Goal: Information Seeking & Learning: Check status

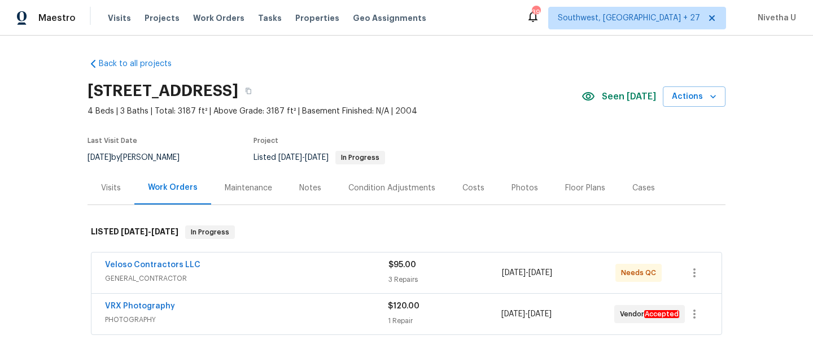
click at [219, 21] on span "Work Orders" at bounding box center [218, 17] width 51 height 11
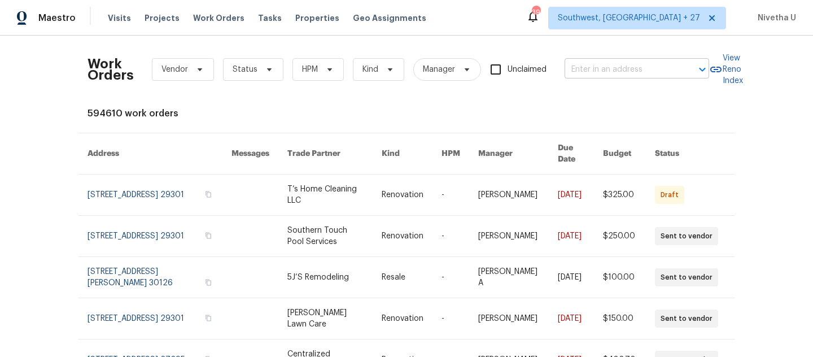
click at [606, 66] on input "text" at bounding box center [621, 70] width 113 height 18
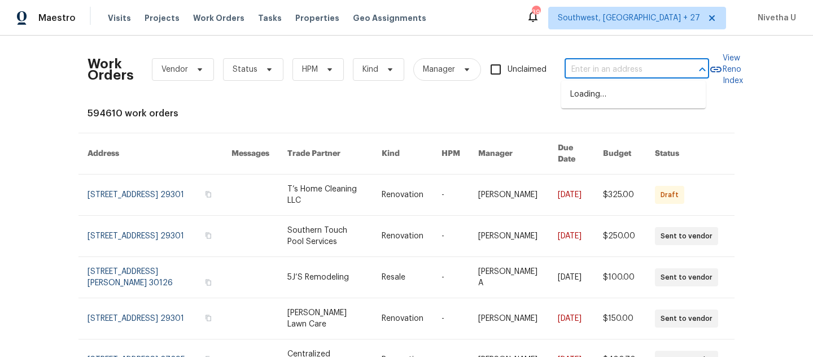
paste input "2712 Raintree Dr Plano, TX 75074"
type input "2712 Raintree Dr Plano, TX 75074"
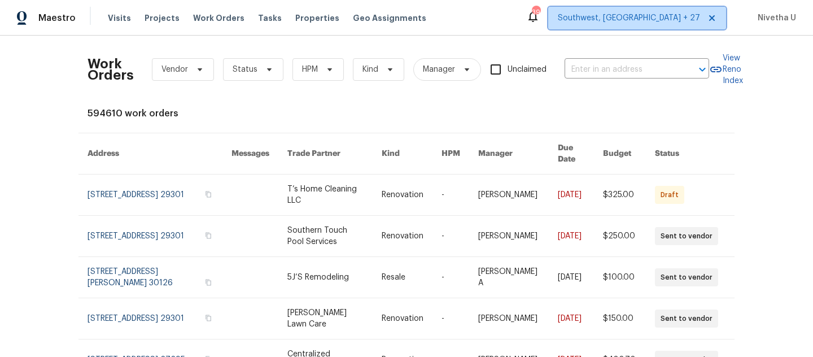
click at [643, 28] on span "Southwest, FL + 27" at bounding box center [637, 18] width 178 height 23
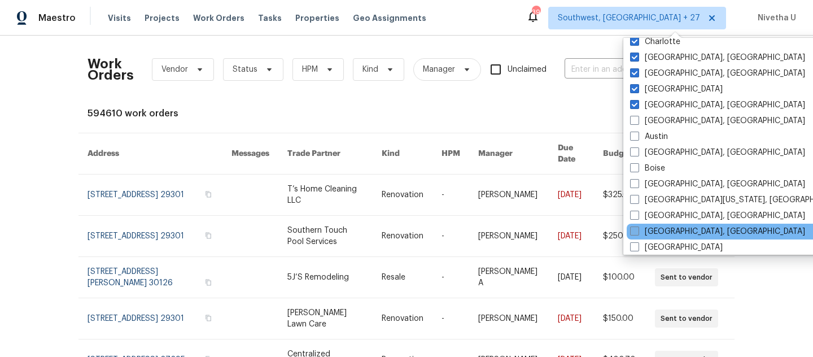
scroll to position [432, 0]
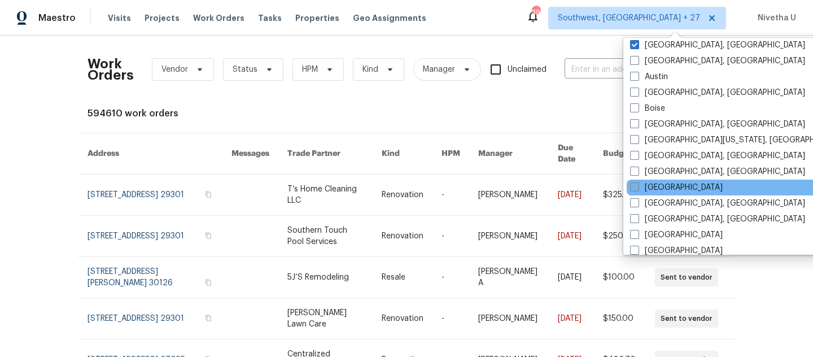
click at [647, 189] on label "Dallas" at bounding box center [676, 187] width 93 height 11
click at [637, 189] on input "Dallas" at bounding box center [633, 185] width 7 height 7
checkbox input "true"
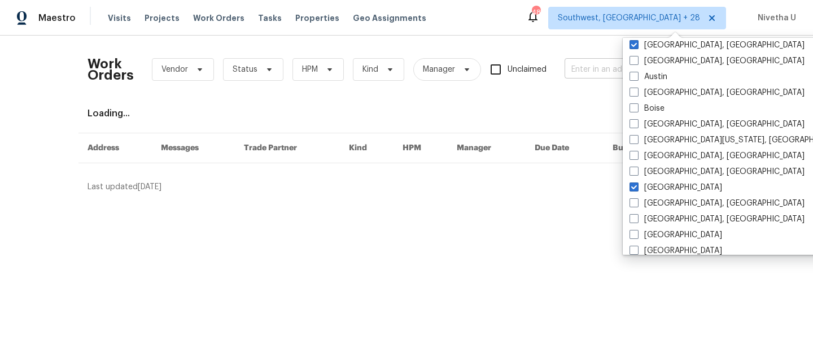
click at [575, 77] on input "text" at bounding box center [621, 70] width 113 height 18
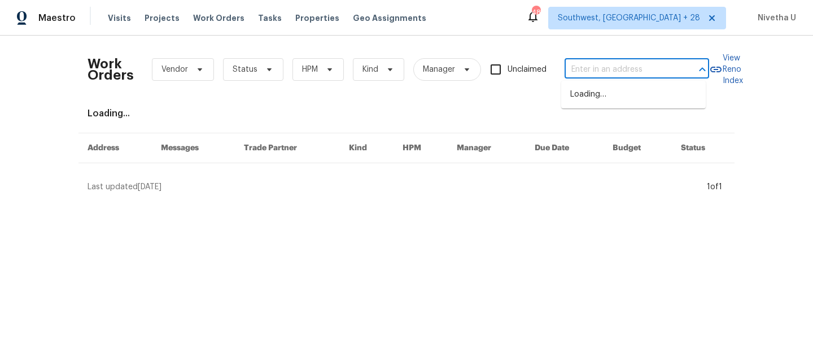
paste input "2712 Raintree Dr Plano, TX 75074"
type input "2712 Raintree Dr Plano, TX 75074"
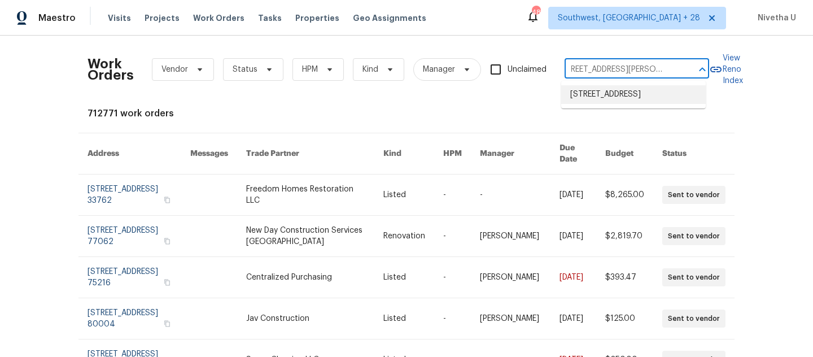
click at [601, 98] on li "2712 Raintree Dr, Plano, TX 75074" at bounding box center [633, 94] width 145 height 19
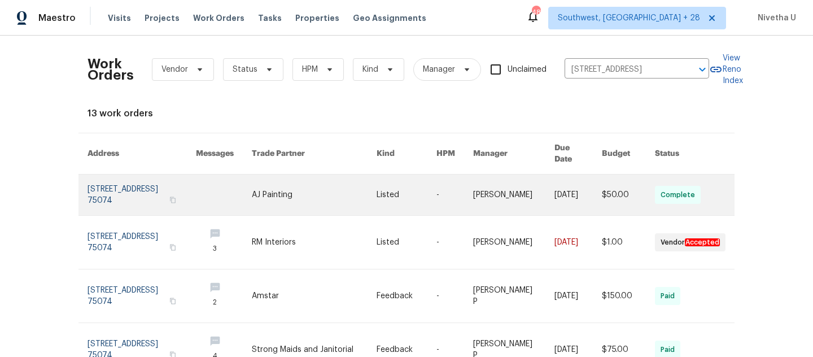
click at [99, 186] on link at bounding box center [142, 194] width 108 height 41
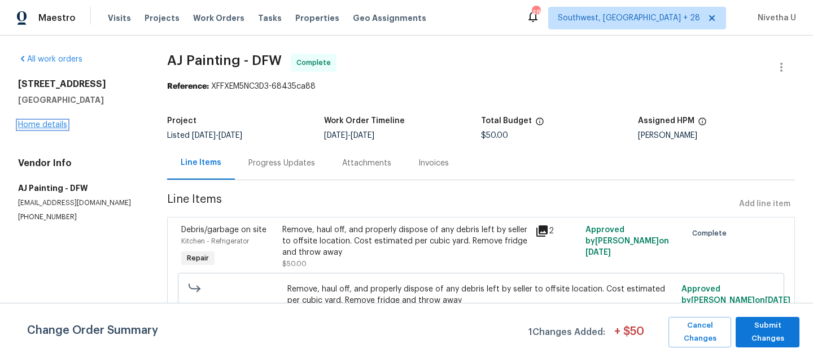
click at [43, 126] on link "Home details" at bounding box center [42, 125] width 49 height 8
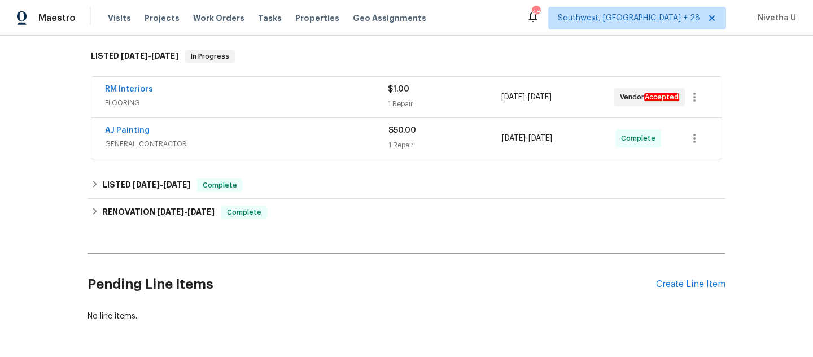
scroll to position [177, 0]
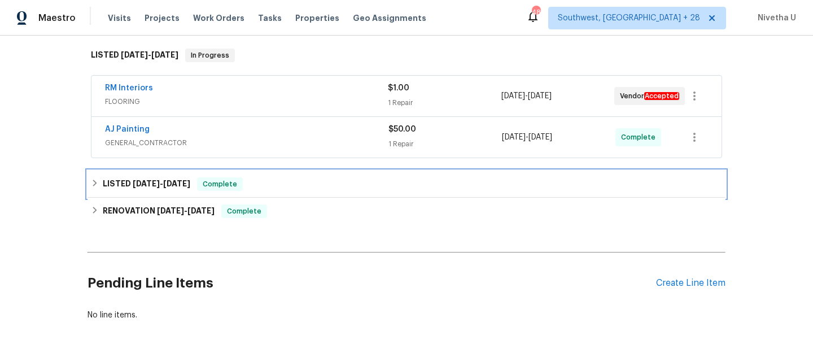
click at [268, 192] on div "LISTED 8/4/25 - 8/20/25 Complete" at bounding box center [407, 184] width 638 height 27
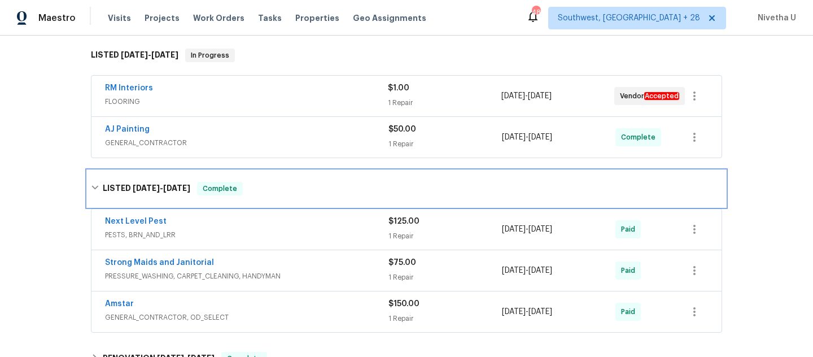
scroll to position [263, 0]
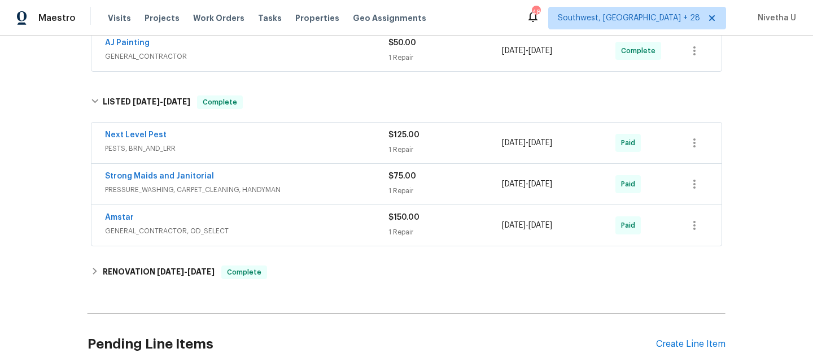
click at [300, 237] on div "Amstar GENERAL_CONTRACTOR, OD_SELECT" at bounding box center [246, 225] width 283 height 27
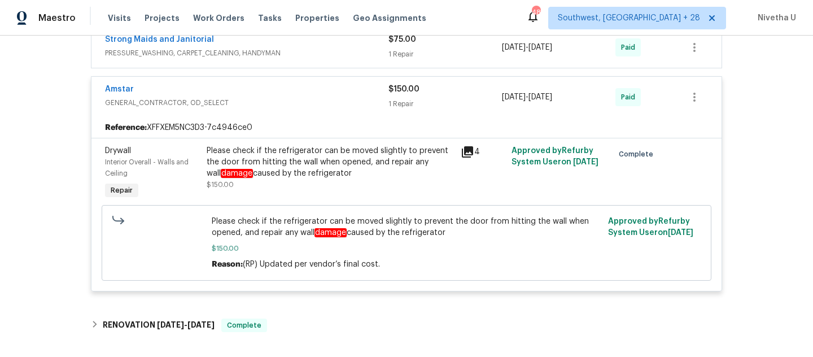
scroll to position [391, 0]
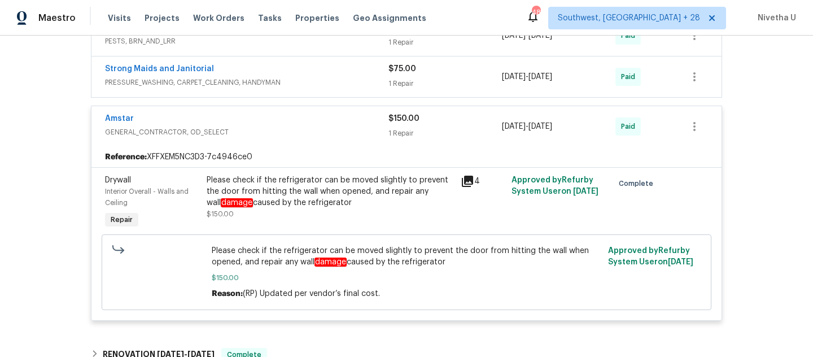
click at [294, 128] on span "GENERAL_CONTRACTOR, OD_SELECT" at bounding box center [246, 131] width 283 height 11
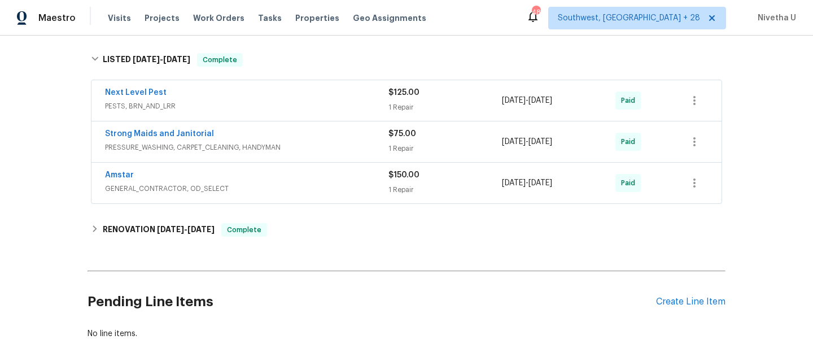
scroll to position [305, 0]
click at [294, 128] on div "Strong Maids and Janitorial PRESSURE_WASHING, CARPET_CLEANING, HANDYMAN $75.00 …" at bounding box center [406, 142] width 630 height 41
click at [294, 138] on div "Strong Maids and Janitorial" at bounding box center [246, 136] width 283 height 14
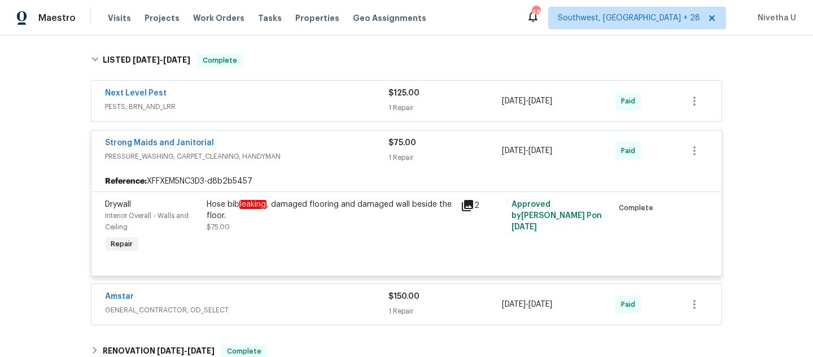
click at [322, 95] on div "Next Level Pest" at bounding box center [246, 95] width 283 height 14
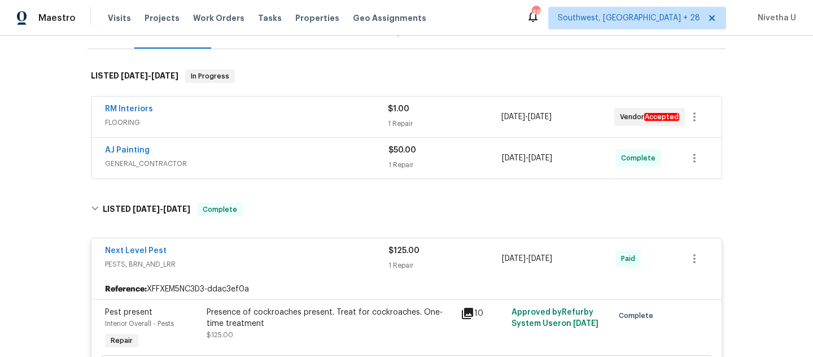
scroll to position [154, 0]
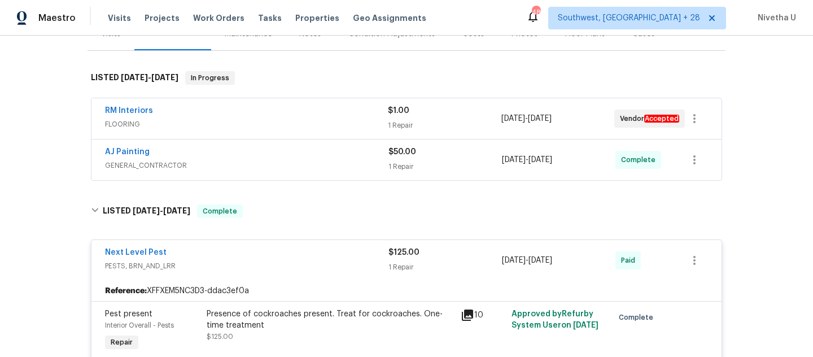
click at [334, 159] on div "AJ Painting" at bounding box center [246, 153] width 283 height 14
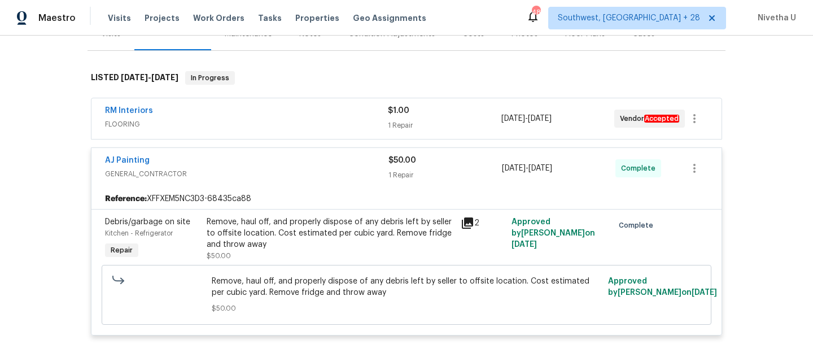
click at [324, 121] on span "FLOORING" at bounding box center [246, 124] width 283 height 11
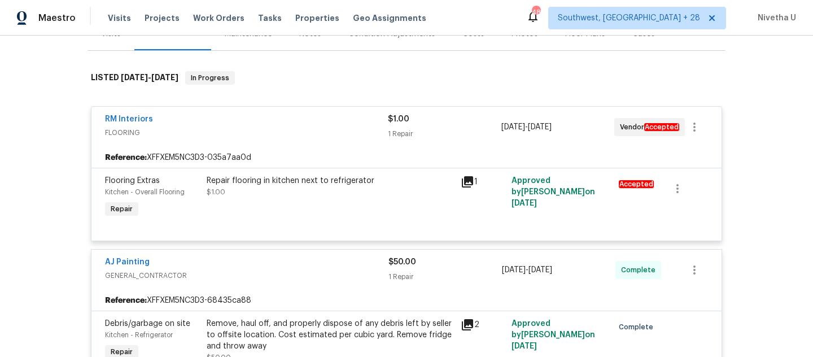
click at [323, 127] on span "FLOORING" at bounding box center [246, 132] width 283 height 11
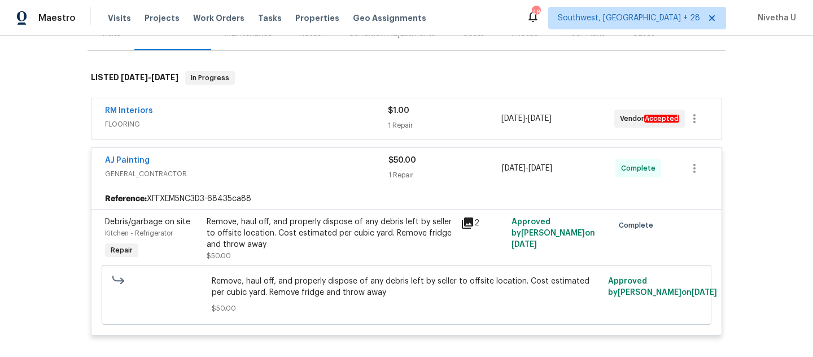
click at [322, 171] on span "GENERAL_CONTRACTOR" at bounding box center [246, 173] width 283 height 11
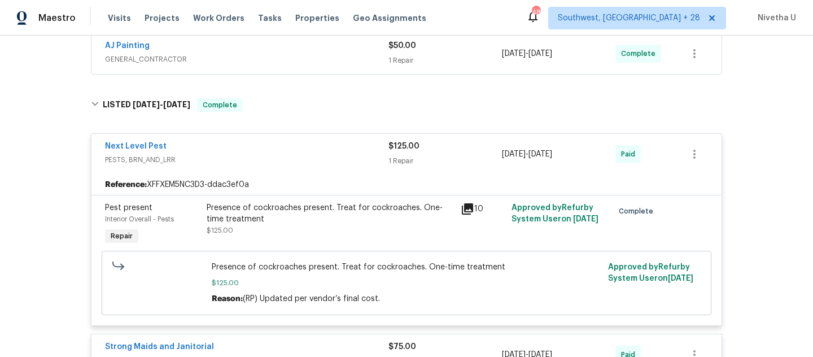
scroll to position [260, 0]
click at [318, 164] on span "PESTS, BRN_AND_LRR" at bounding box center [246, 160] width 283 height 11
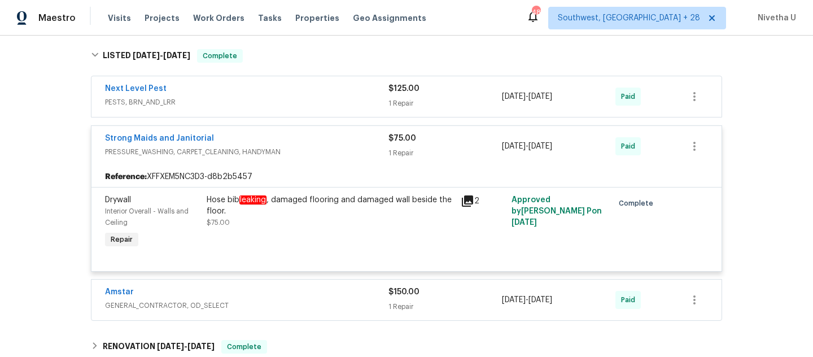
scroll to position [321, 0]
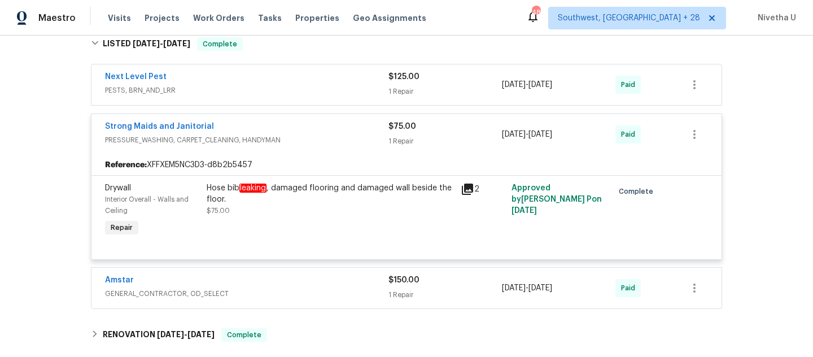
click at [300, 208] on div "Hose bib leaking , damaged flooring and damaged wall beside the floor. $75.00" at bounding box center [330, 199] width 247 height 34
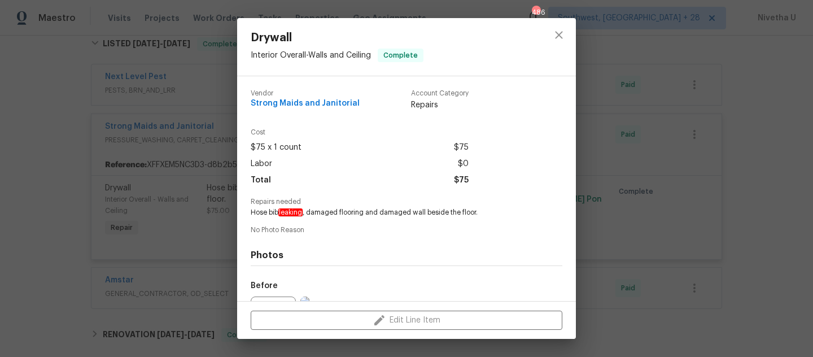
scroll to position [125, 0]
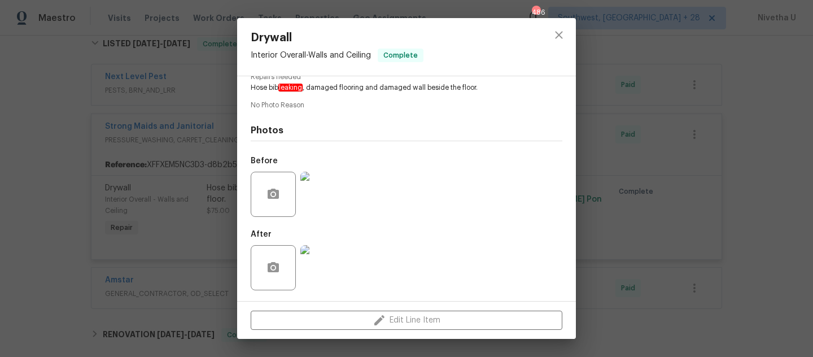
click at [337, 205] on img at bounding box center [322, 194] width 45 height 45
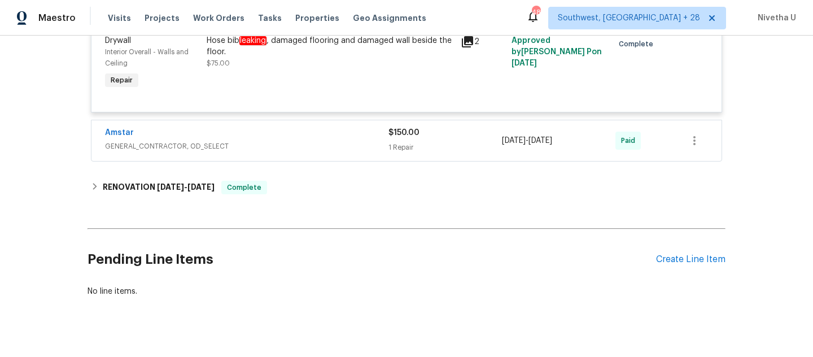
scroll to position [495, 0]
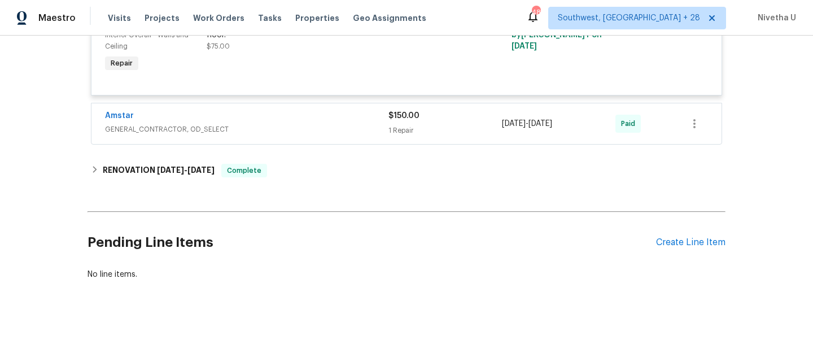
click at [299, 128] on div "Amstar GENERAL_CONTRACTOR, OD_SELECT" at bounding box center [246, 123] width 283 height 27
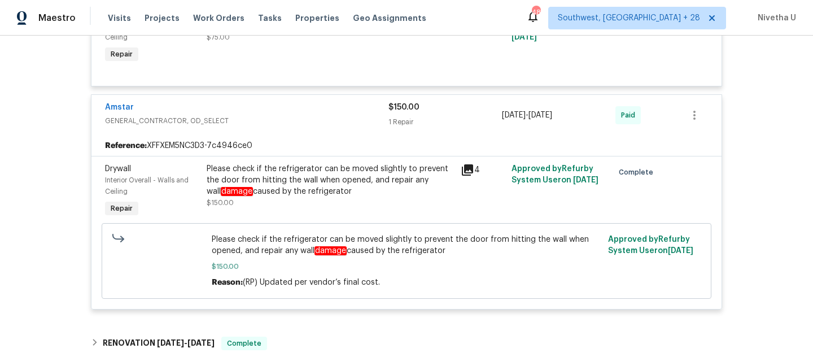
click at [299, 128] on div "Amstar GENERAL_CONTRACTOR, OD_SELECT" at bounding box center [246, 115] width 283 height 27
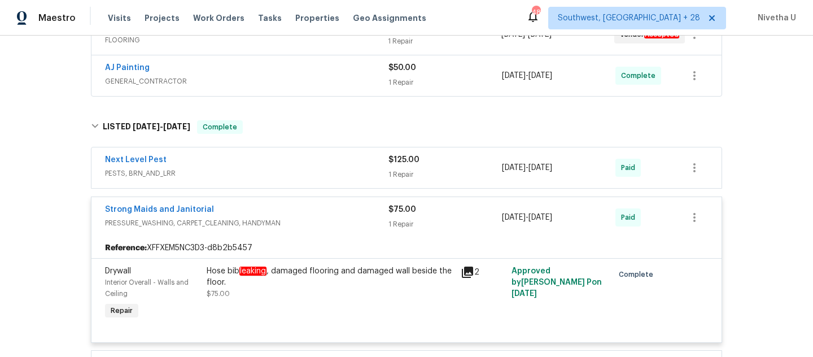
scroll to position [230, 0]
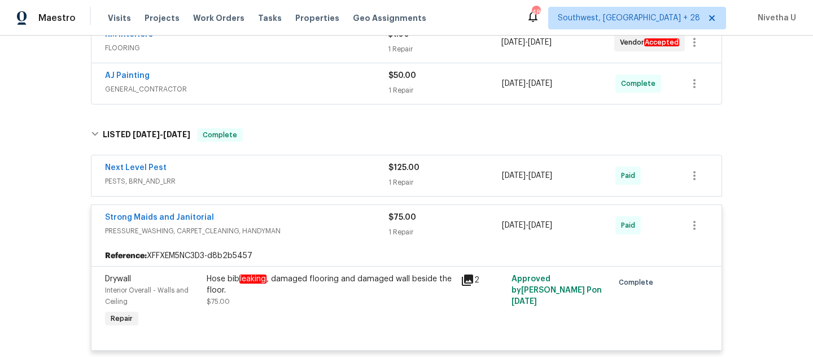
click at [301, 213] on div "Strong Maids and Janitorial" at bounding box center [246, 219] width 283 height 14
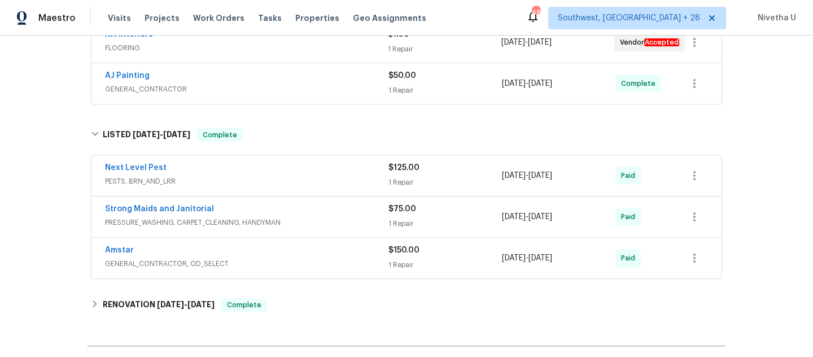
click at [298, 189] on div "Next Level Pest PESTS, BRN_AND_LRR" at bounding box center [246, 175] width 283 height 27
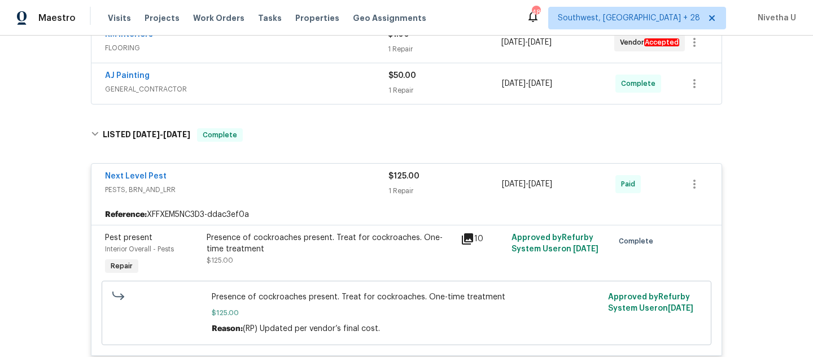
click at [298, 189] on span "PESTS, BRN_AND_LRR" at bounding box center [246, 189] width 283 height 11
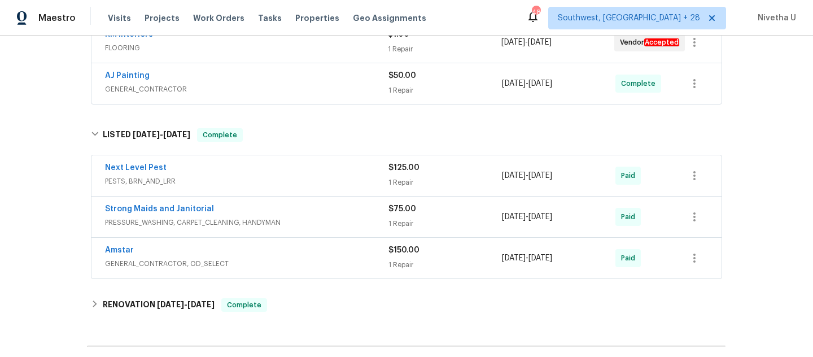
click at [290, 155] on div "Next Level Pest PESTS, BRN_AND_LRR $125.00 1 Repair 8/4/2025 - 8/7/2025 Paid" at bounding box center [406, 175] width 630 height 41
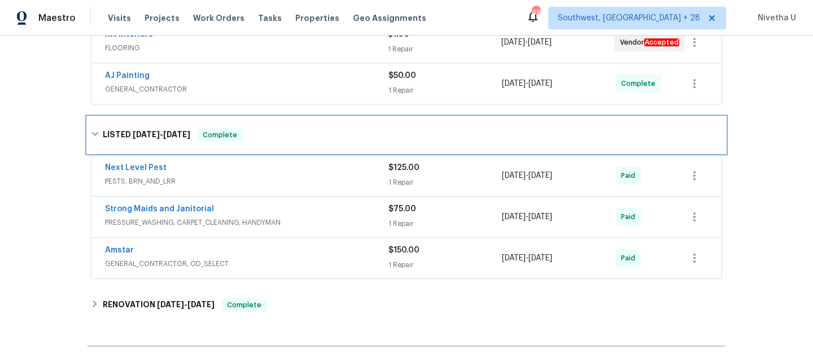
click at [284, 149] on div "LISTED 8/4/25 - 8/20/25 Complete" at bounding box center [407, 135] width 638 height 36
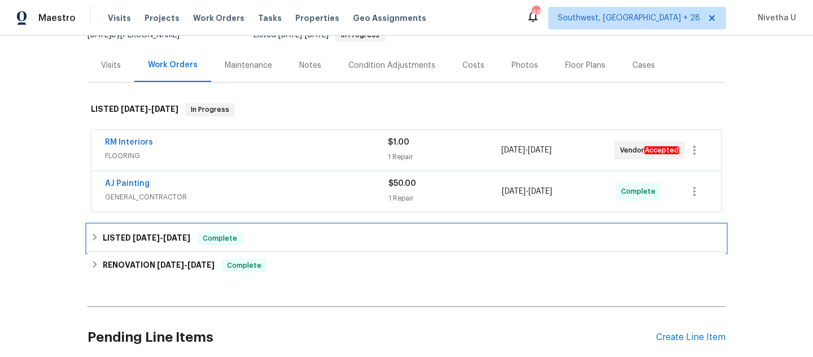
scroll to position [106, 0]
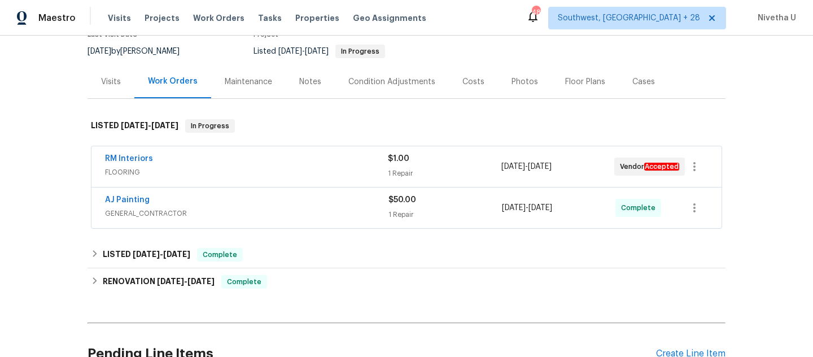
click at [281, 215] on span "GENERAL_CONTRACTOR" at bounding box center [246, 213] width 283 height 11
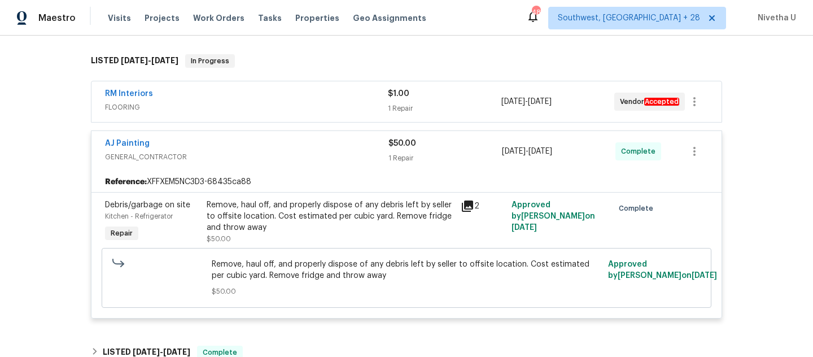
scroll to position [165, 0]
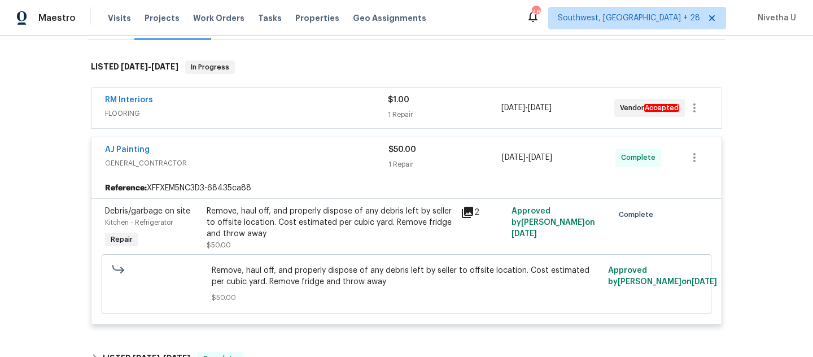
click at [292, 156] on div "AJ Painting" at bounding box center [246, 151] width 283 height 14
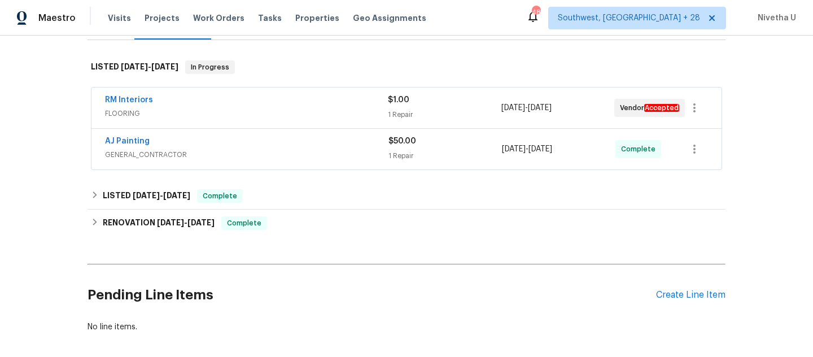
click at [298, 111] on span "FLOORING" at bounding box center [246, 113] width 283 height 11
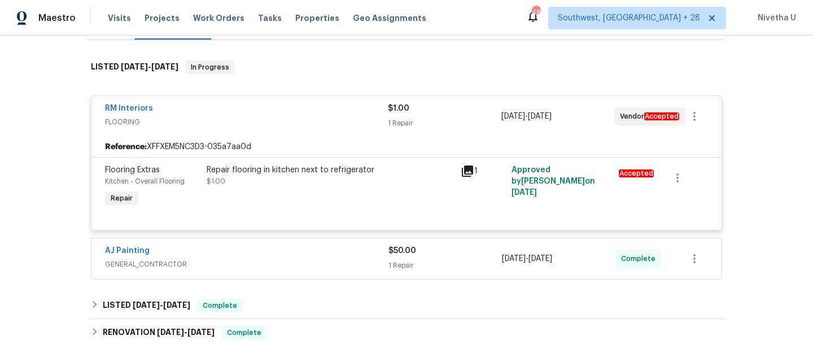
click at [298, 111] on div "RM Interiors" at bounding box center [246, 110] width 283 height 14
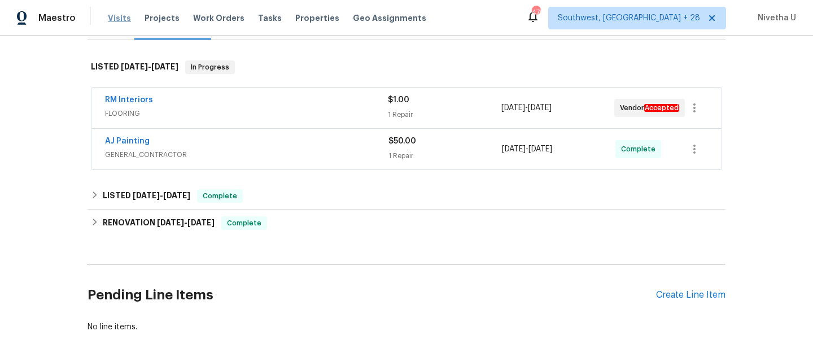
click at [128, 17] on div "Visits Projects Work Orders Tasks Properties Geo Assignments" at bounding box center [274, 18] width 332 height 23
click at [115, 18] on span "Visits" at bounding box center [119, 17] width 23 height 11
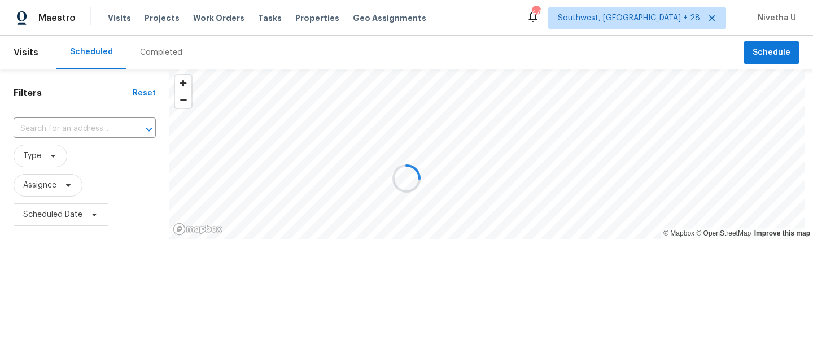
click at [164, 53] on div at bounding box center [406, 178] width 813 height 357
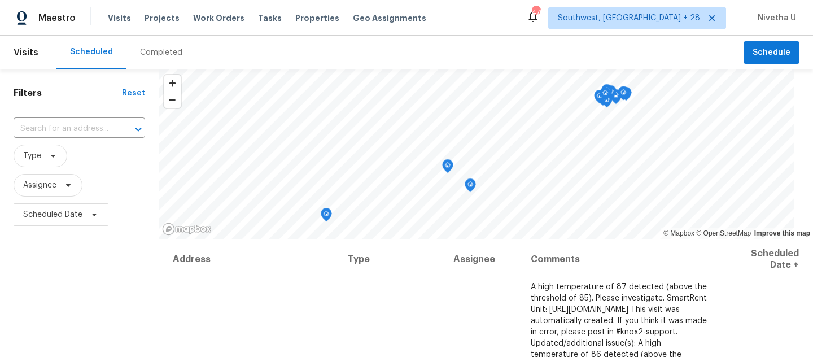
click at [164, 53] on div "Completed" at bounding box center [161, 52] width 42 height 11
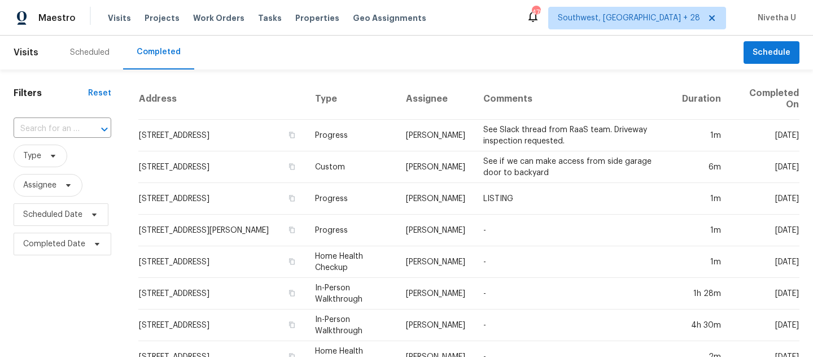
click at [73, 126] on input "text" at bounding box center [47, 129] width 66 height 18
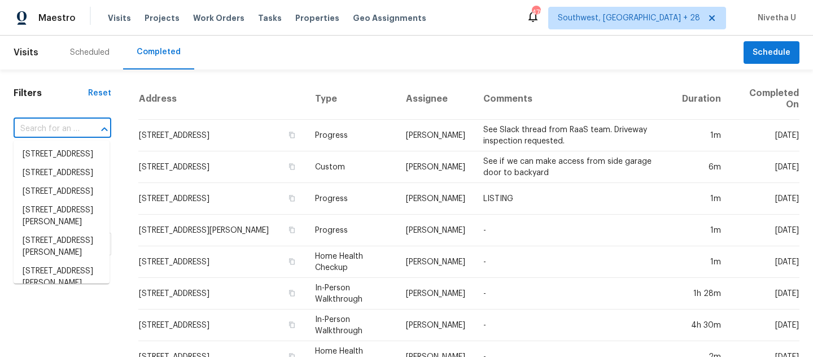
paste input "45458 Oak Trail Sq Sterling, VA 20164"
type input "45458 Oak Trail Sq Sterling, VA 20164"
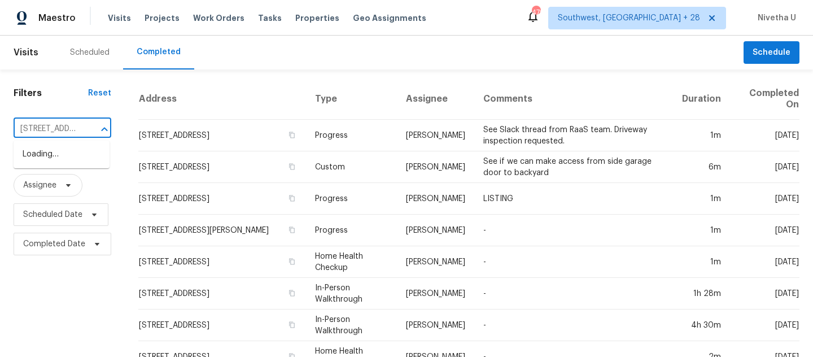
scroll to position [0, 82]
click at [82, 159] on li "45458 Oak Trail Sq, Sterling, VA 20164" at bounding box center [62, 154] width 96 height 19
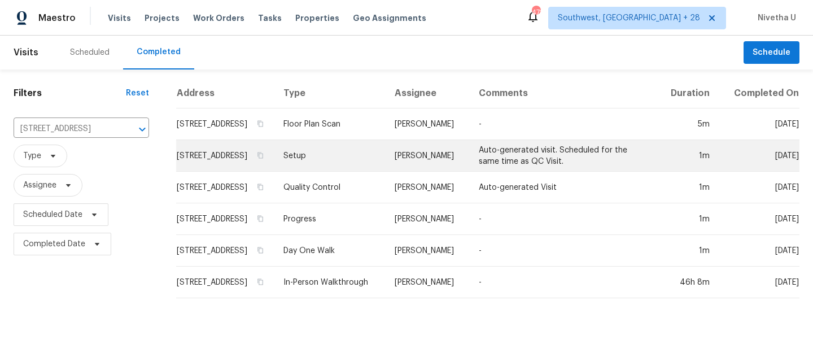
click at [321, 167] on td "Setup" at bounding box center [330, 156] width 112 height 32
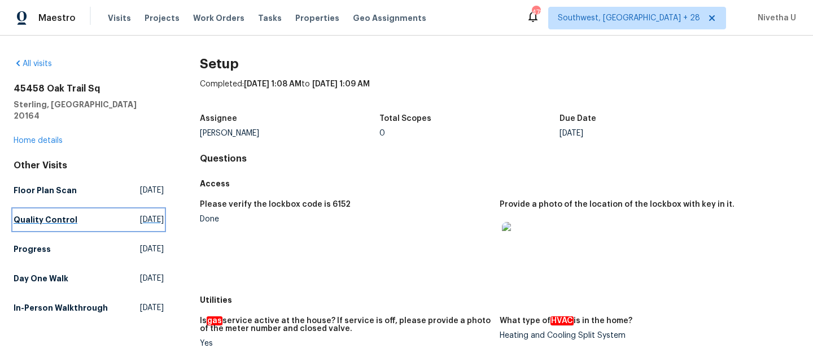
click at [80, 209] on link "Quality Control Thu, Sep 18 2025" at bounding box center [89, 219] width 150 height 20
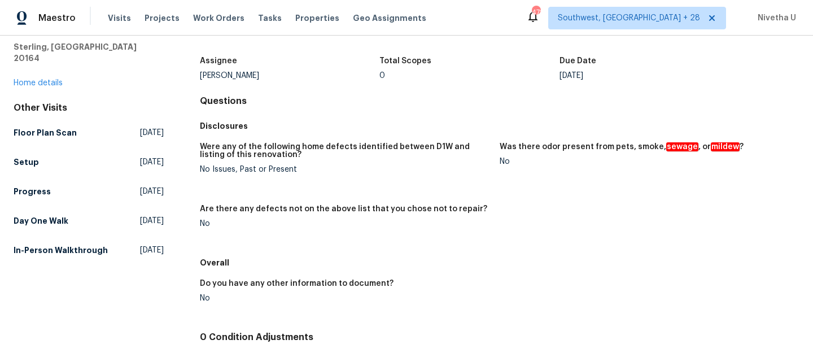
scroll to position [59, 0]
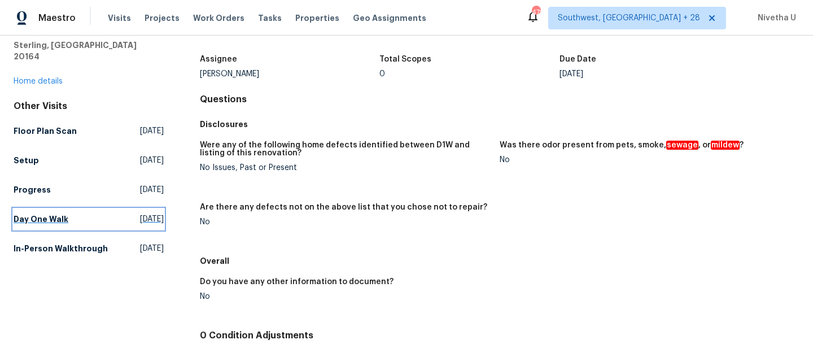
click at [67, 209] on link "Day One Walk Wed, Aug 06 2025" at bounding box center [89, 219] width 150 height 20
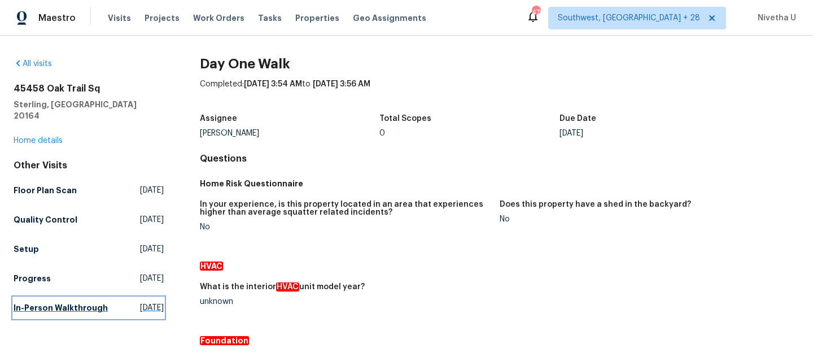
click at [45, 302] on h5 "In-Person Walkthrough" at bounding box center [61, 307] width 94 height 11
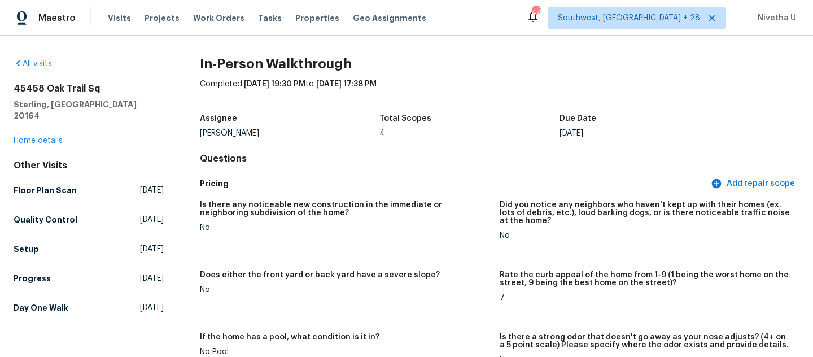
scroll to position [2307, 0]
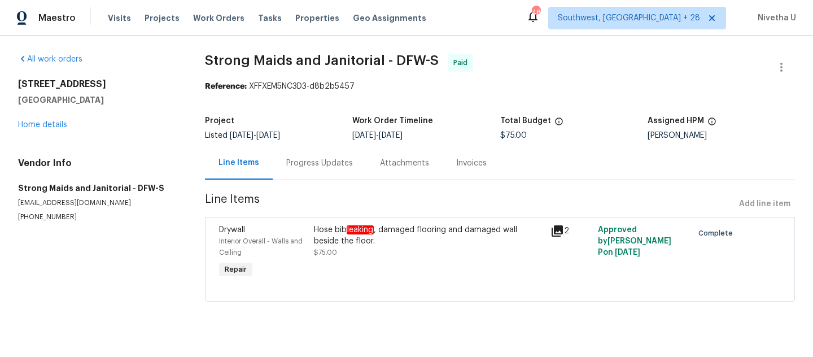
click at [292, 161] on div "Progress Updates" at bounding box center [319, 163] width 67 height 11
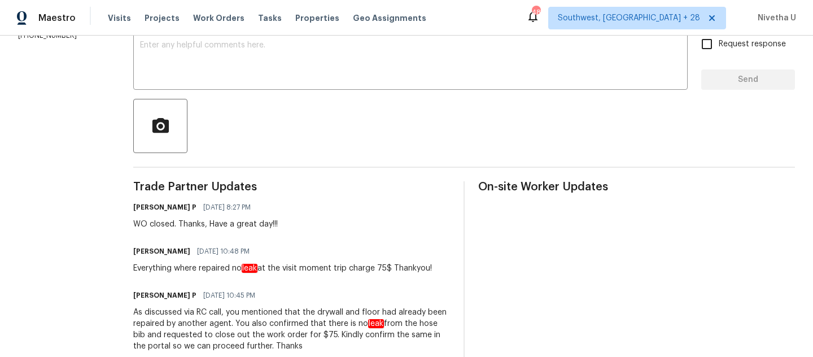
scroll to position [190, 0]
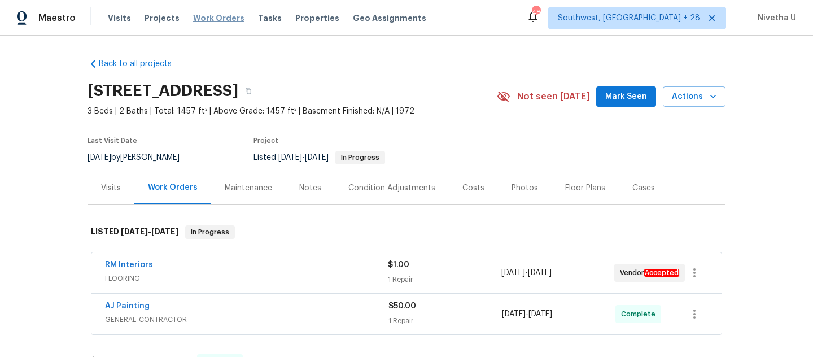
click at [207, 23] on span "Work Orders" at bounding box center [218, 17] width 51 height 11
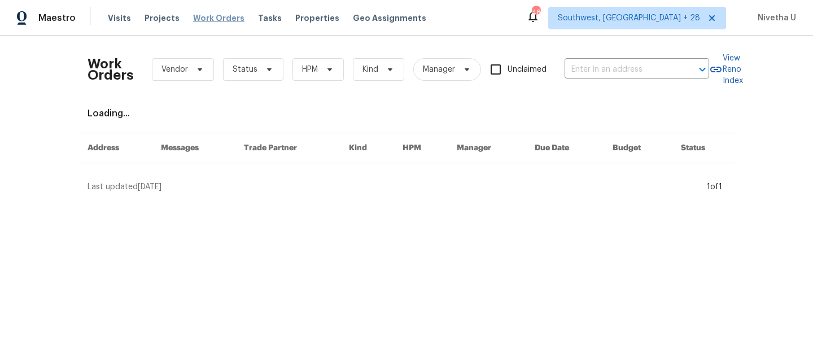
click at [207, 19] on span "Work Orders" at bounding box center [218, 17] width 51 height 11
drag, startPoint x: 618, startPoint y: 90, endPoint x: 617, endPoint y: 80, distance: 10.2
click at [618, 89] on div "Work Orders Vendor Status HPM Kind Manager Unclaimed ​" at bounding box center [399, 70] width 622 height 50
click at [617, 75] on input "text" at bounding box center [621, 70] width 113 height 18
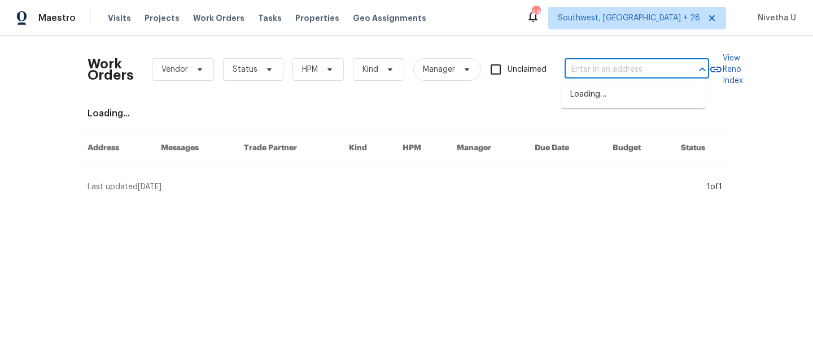
paste input "45458 Oak Trail Sq Sterling, VA 20164"
type input "45458 Oak Trail Sq Sterling, VA 20164"
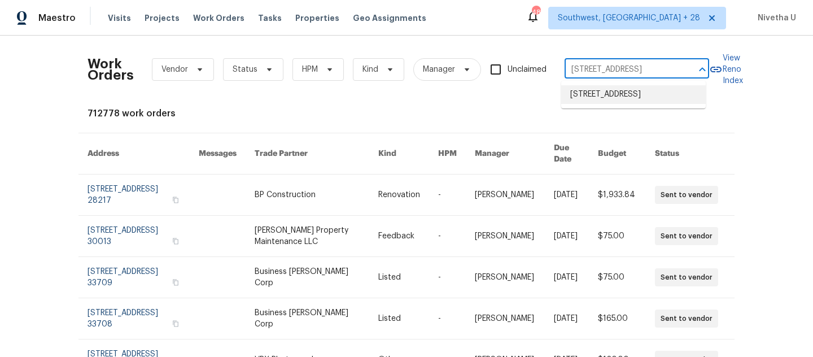
click at [622, 101] on li "45458 Oak Trail Sq, Sterling, VA 20164" at bounding box center [633, 94] width 145 height 19
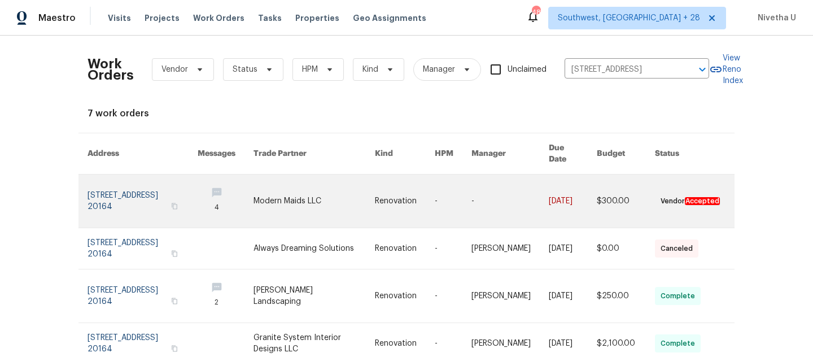
click at [120, 184] on link at bounding box center [143, 200] width 110 height 53
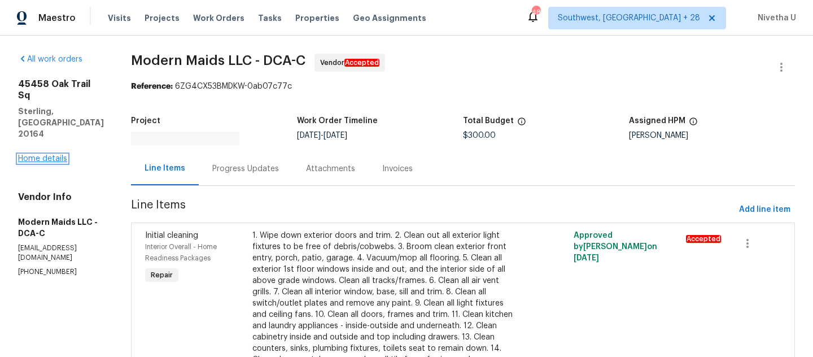
click at [46, 155] on link "Home details" at bounding box center [42, 159] width 49 height 8
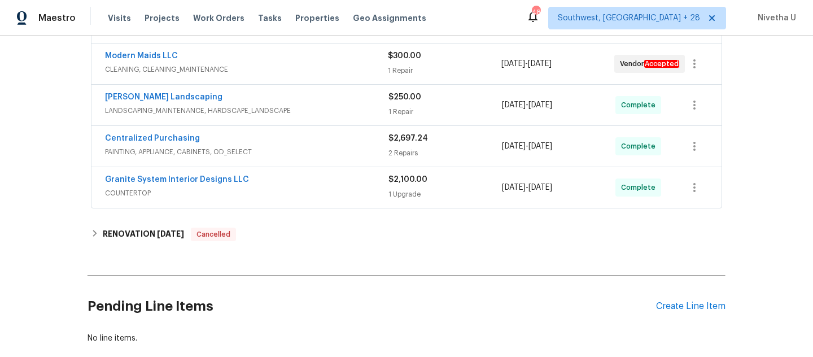
scroll to position [315, 0]
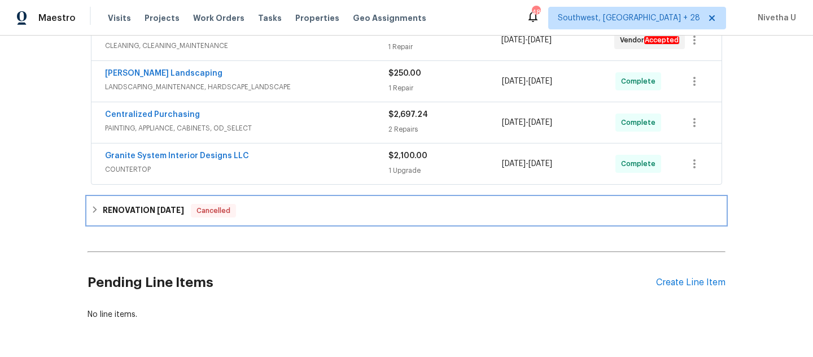
click at [293, 219] on div "RENOVATION 5/28/25 Cancelled" at bounding box center [407, 210] width 638 height 27
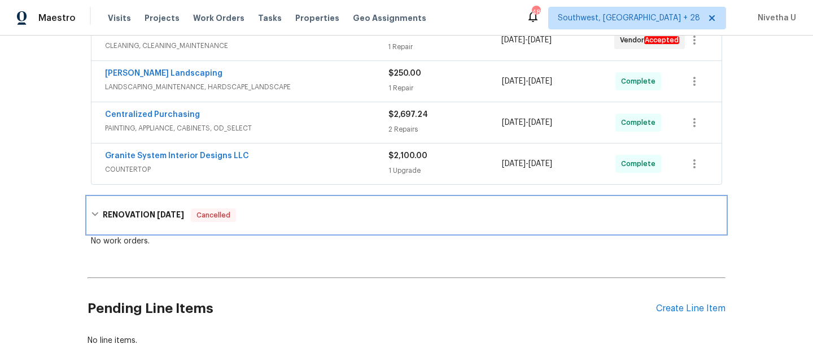
click at [293, 219] on div "RENOVATION 5/28/25 Cancelled" at bounding box center [406, 215] width 631 height 14
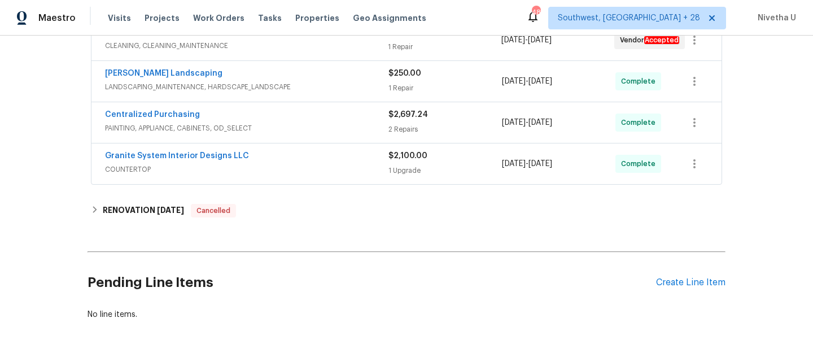
click at [308, 174] on span "COUNTERTOP" at bounding box center [246, 169] width 283 height 11
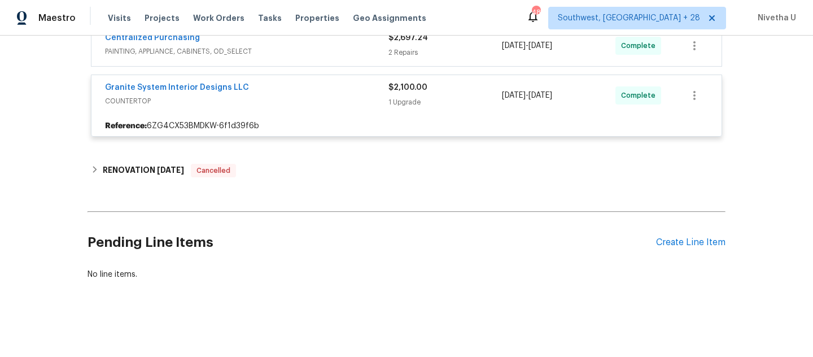
scroll to position [328, 0]
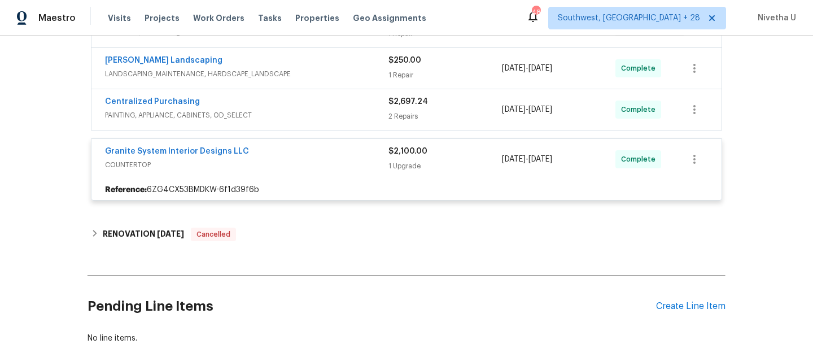
click at [309, 142] on div "Granite System Interior Designs LLC COUNTERTOP $2,100.00 1 Upgrade 9/5/2025 - 9…" at bounding box center [406, 159] width 630 height 41
click at [312, 162] on span "COUNTERTOP" at bounding box center [246, 164] width 283 height 11
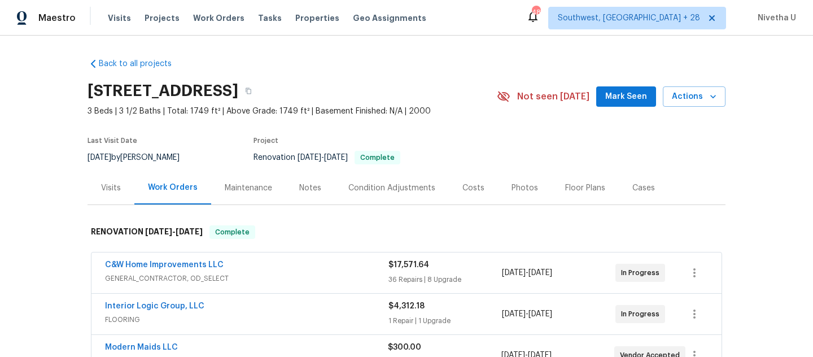
scroll to position [281, 0]
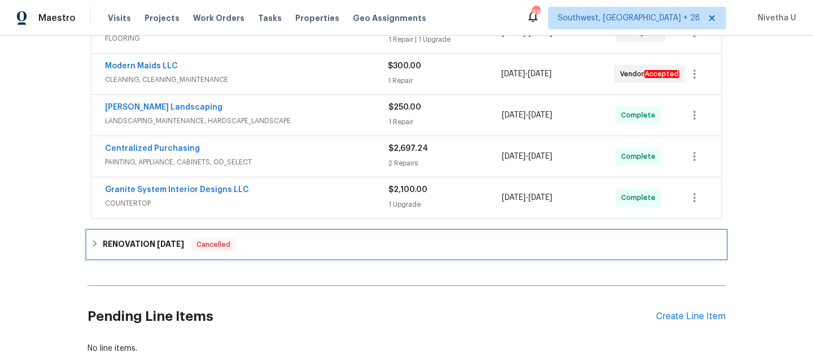
click at [312, 252] on div "RENOVATION [DATE] Cancelled" at bounding box center [407, 244] width 638 height 27
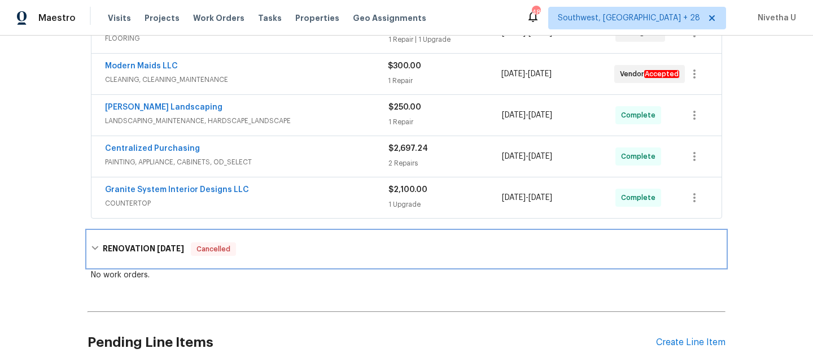
click at [312, 252] on div "RENOVATION [DATE] Cancelled" at bounding box center [406, 249] width 631 height 14
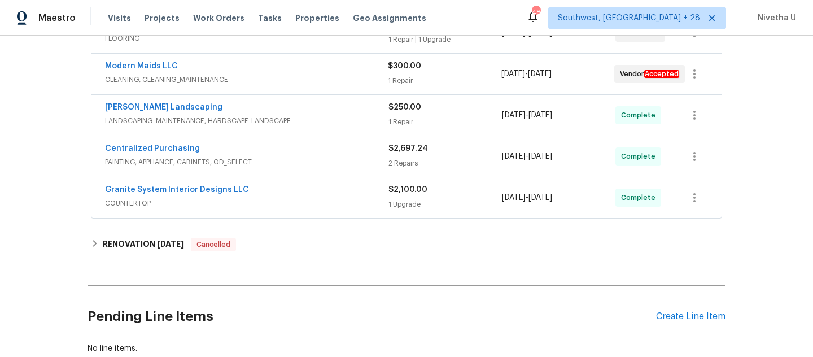
click at [308, 196] on div "Granite System Interior Designs LLC" at bounding box center [246, 191] width 283 height 14
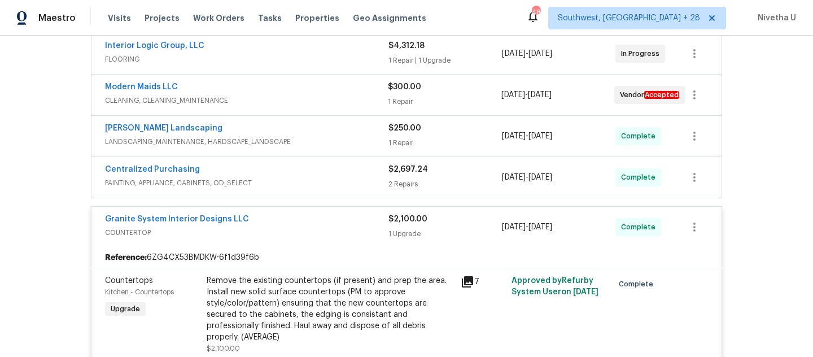
scroll to position [256, 0]
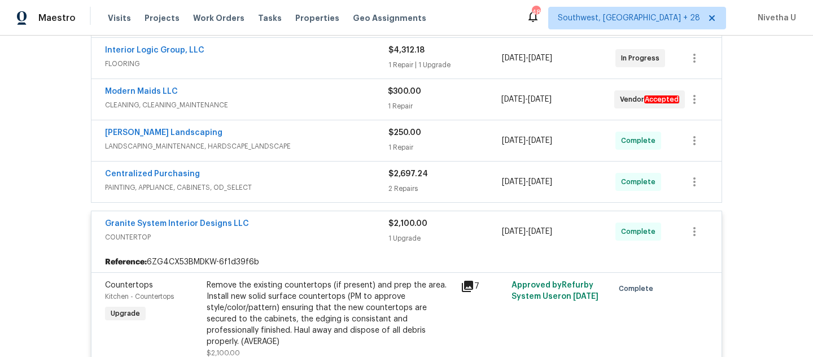
click at [302, 241] on span "COUNTERTOP" at bounding box center [246, 237] width 283 height 11
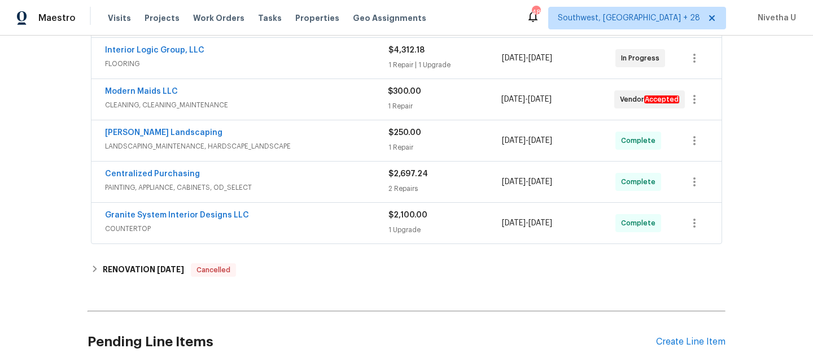
click at [299, 187] on span "PAINTING, APPLIANCE, CABINETS, OD_SELECT" at bounding box center [246, 187] width 283 height 11
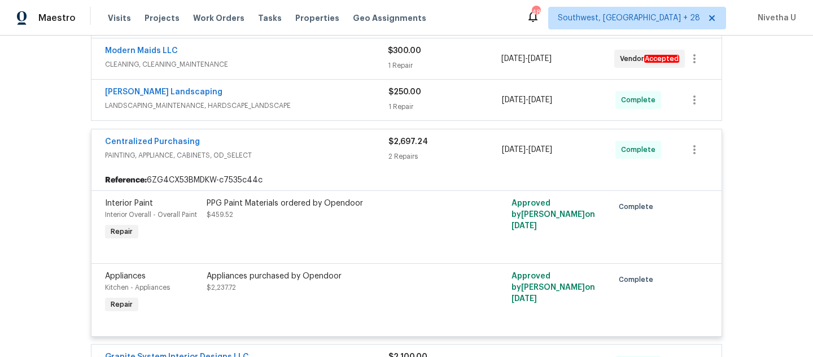
scroll to position [295, 0]
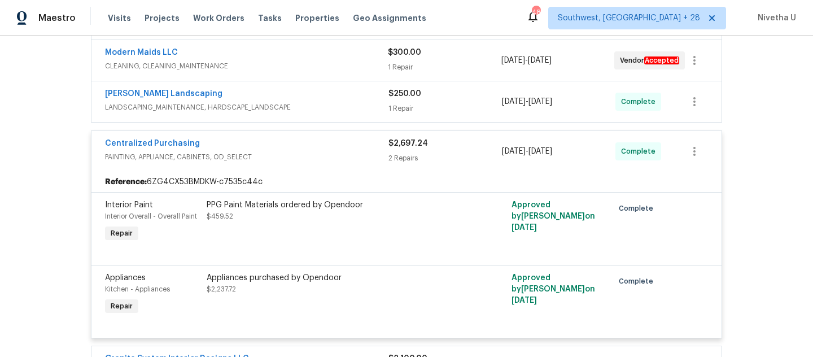
click at [299, 152] on span "PAINTING, APPLIANCE, CABINETS, OD_SELECT" at bounding box center [246, 156] width 283 height 11
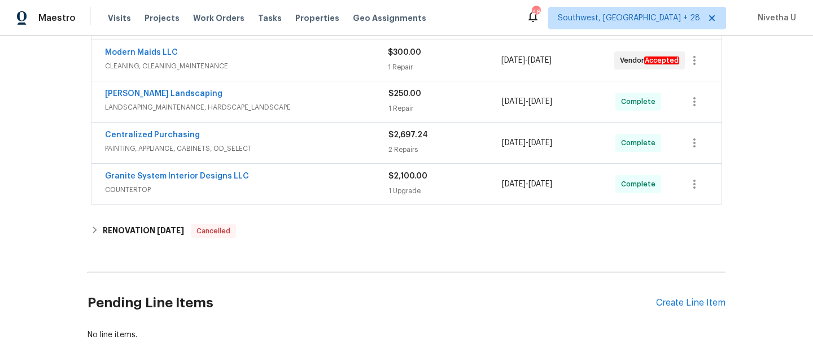
click at [302, 111] on span "LANDSCAPING_MAINTENANCE, HARDSCAPE_LANDSCAPE" at bounding box center [246, 107] width 283 height 11
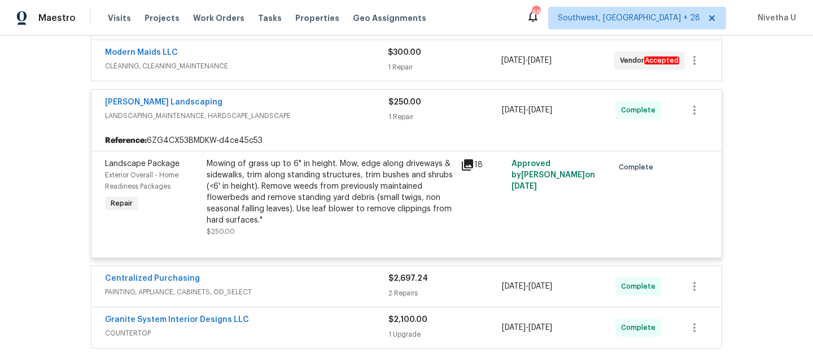
click at [314, 116] on span "LANDSCAPING_MAINTENANCE, HARDSCAPE_LANDSCAPE" at bounding box center [246, 115] width 283 height 11
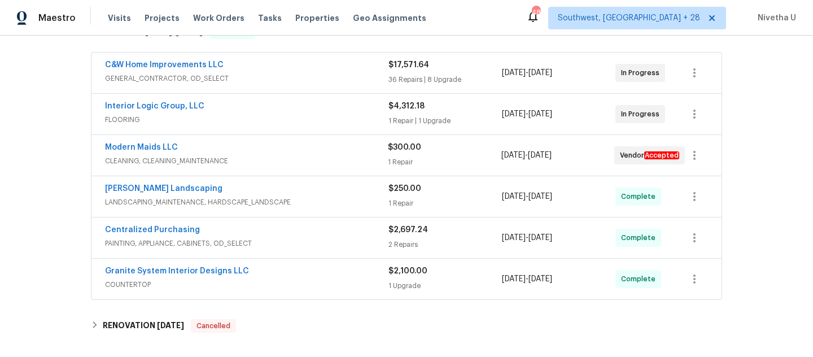
scroll to position [172, 0]
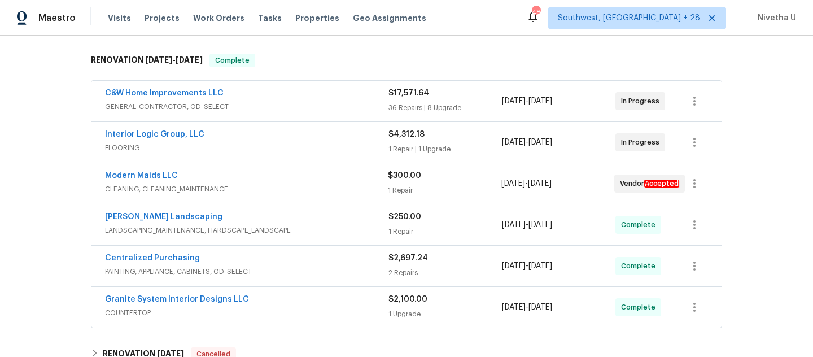
click at [312, 176] on div "Modern Maids LLC" at bounding box center [246, 177] width 283 height 14
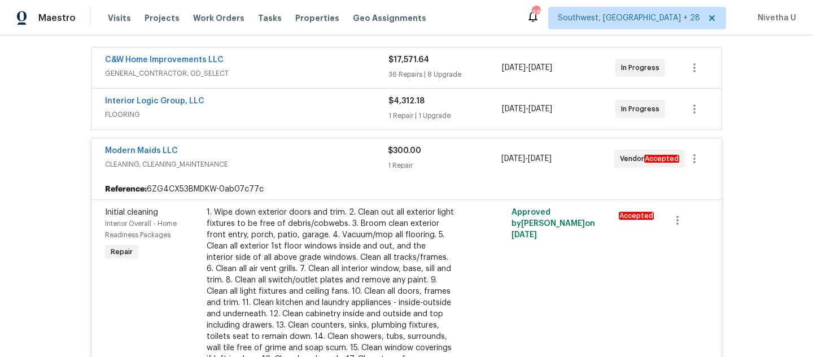
scroll to position [204, 0]
click at [303, 160] on span "CLEANING, CLEANING_MAINTENANCE" at bounding box center [246, 164] width 283 height 11
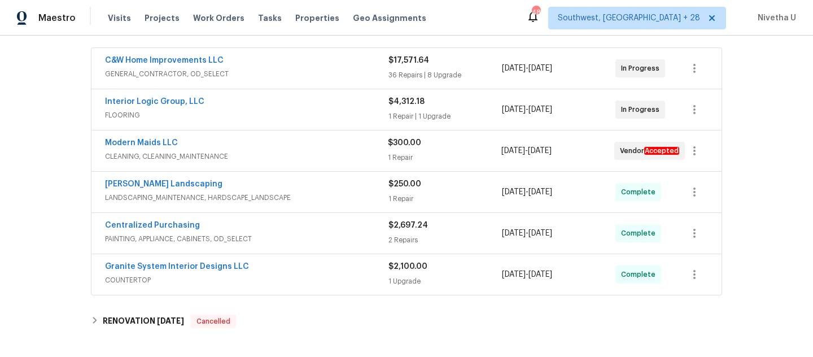
click at [304, 115] on span "FLOORING" at bounding box center [246, 115] width 283 height 11
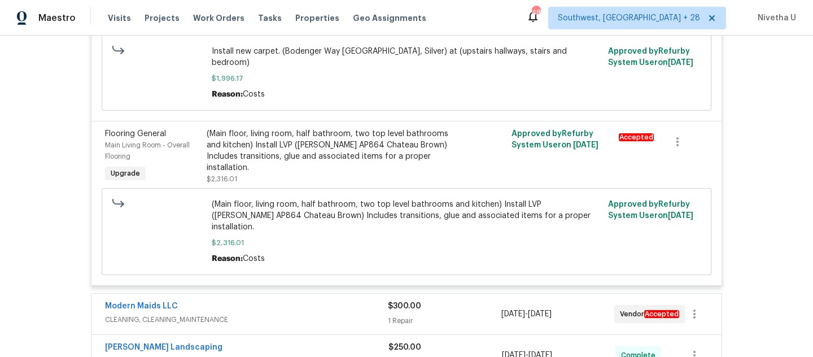
scroll to position [120, 0]
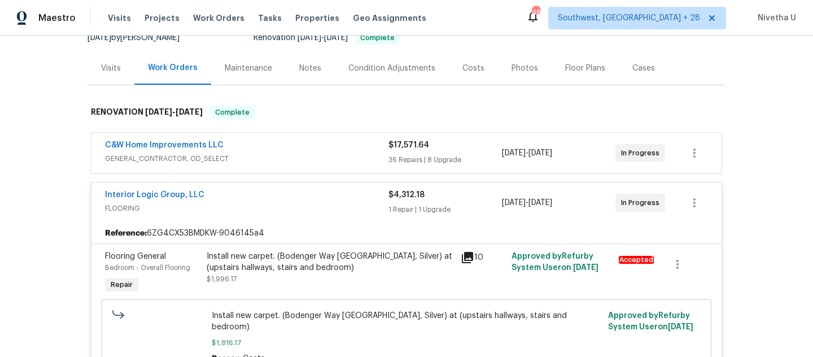
click at [301, 203] on span "FLOORING" at bounding box center [246, 208] width 283 height 11
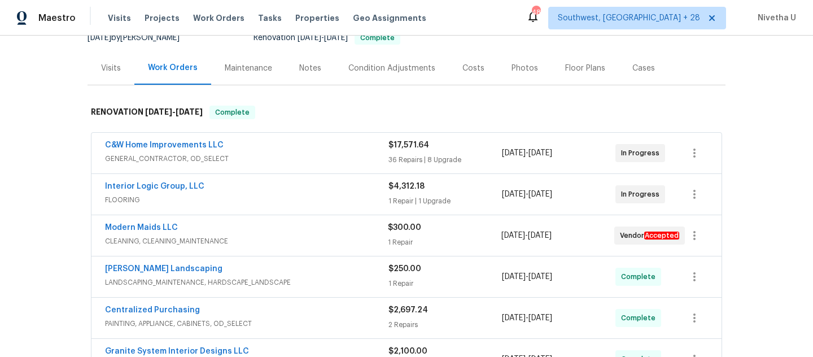
click at [298, 160] on span "GENERAL_CONTRACTOR, OD_SELECT" at bounding box center [246, 158] width 283 height 11
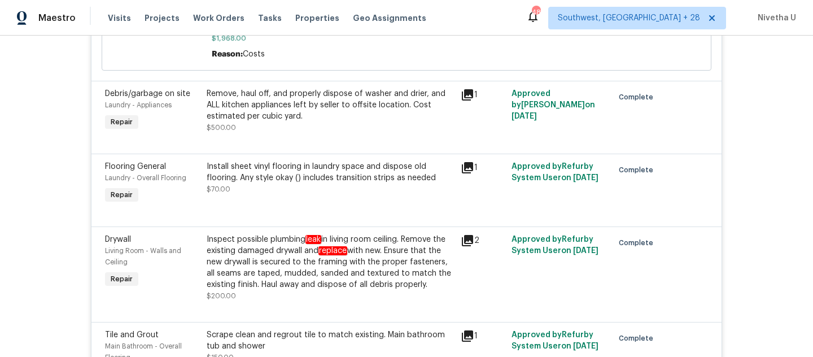
scroll to position [4173, 0]
click at [296, 275] on div "Inspect possible plumbing leak in living room ceiling. Remove the existing dama…" at bounding box center [330, 262] width 247 height 56
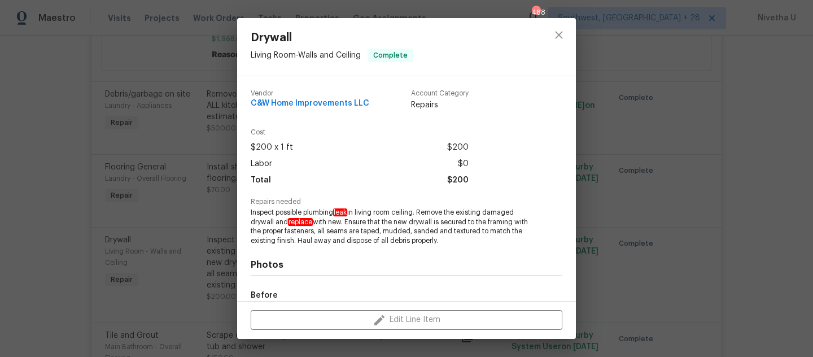
scroll to position [135, 0]
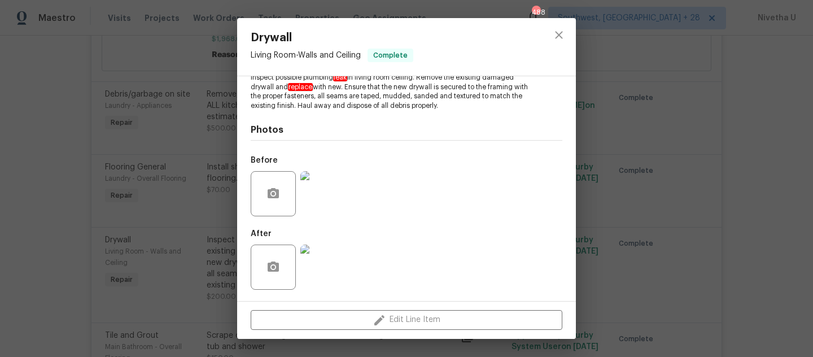
click at [331, 195] on img at bounding box center [322, 193] width 45 height 45
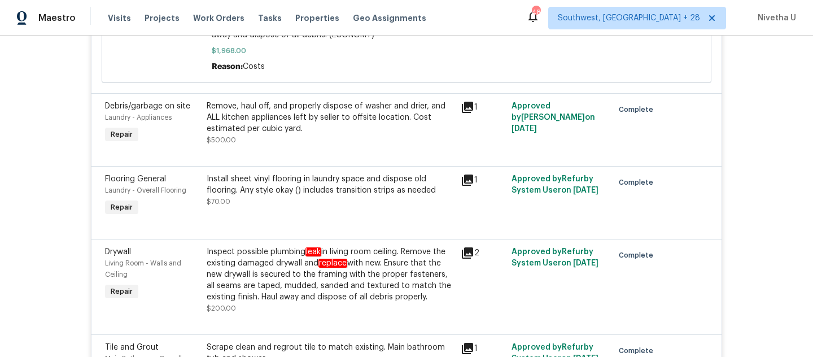
scroll to position [4160, 0]
click at [284, 291] on div "Inspect possible plumbing leak in living room ceiling. Remove the existing dama…" at bounding box center [330, 275] width 247 height 56
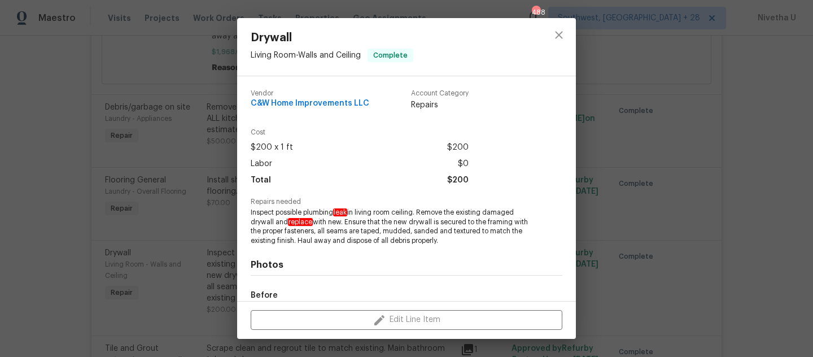
scroll to position [135, 0]
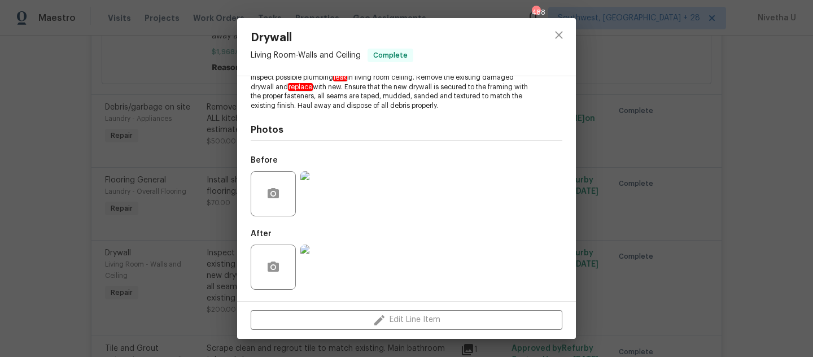
click at [319, 198] on img at bounding box center [322, 193] width 45 height 45
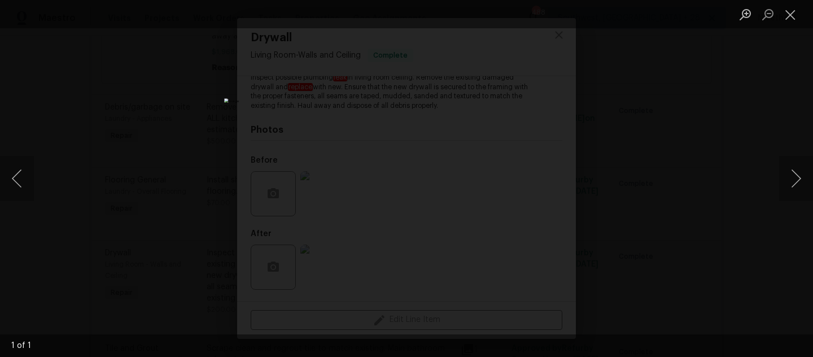
click at [706, 152] on div "Lightbox" at bounding box center [406, 178] width 813 height 357
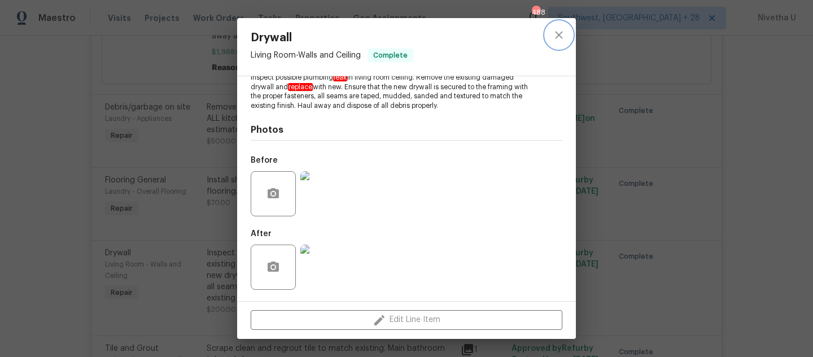
click at [560, 38] on icon "close" at bounding box center [559, 35] width 14 height 14
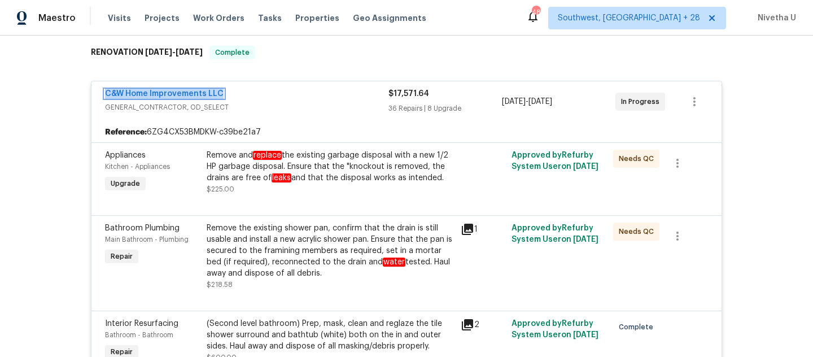
scroll to position [176, 0]
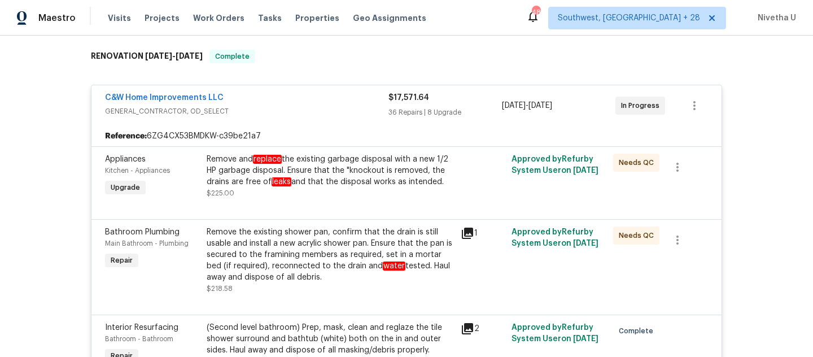
click at [318, 204] on div at bounding box center [406, 206] width 603 height 14
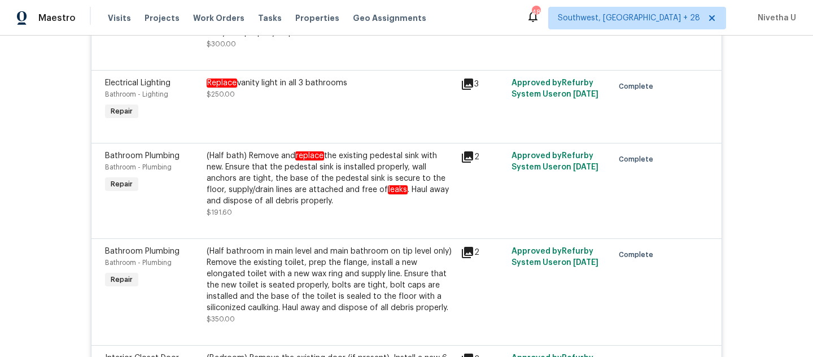
scroll to position [4235, 0]
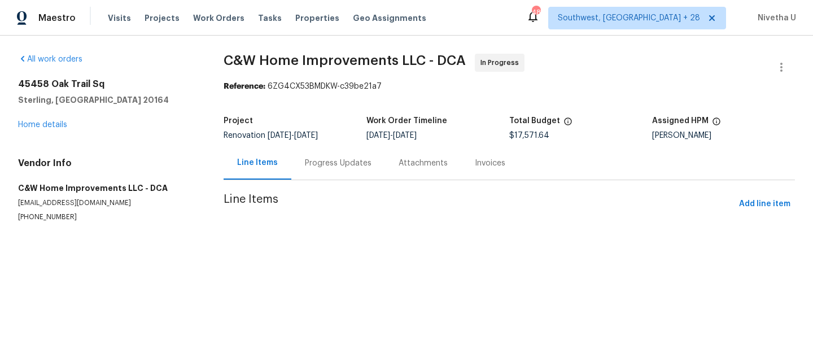
click at [319, 168] on div "Progress Updates" at bounding box center [338, 163] width 67 height 11
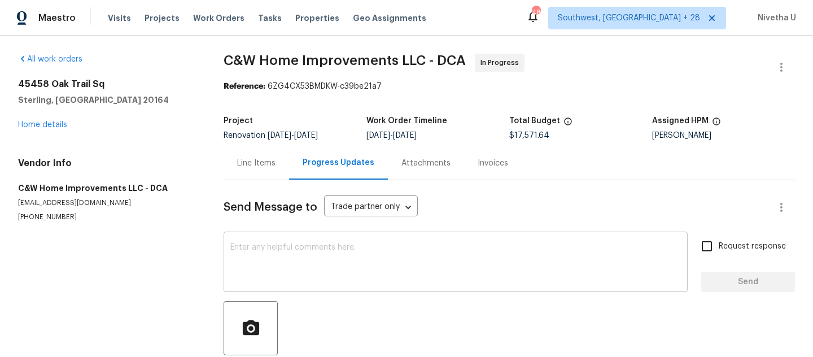
scroll to position [71, 0]
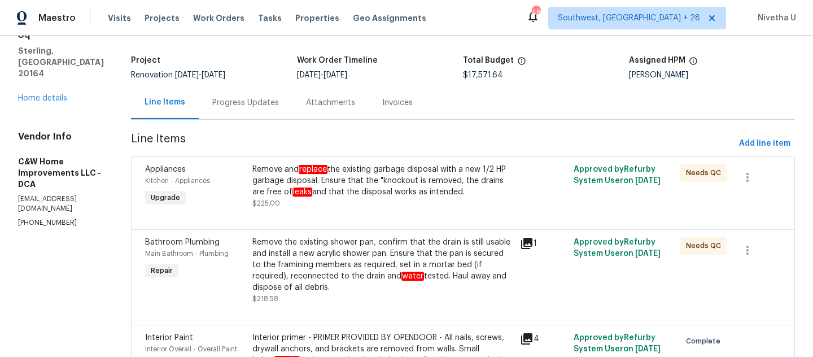
scroll to position [3331, 0]
